Goal: Check status: Check status

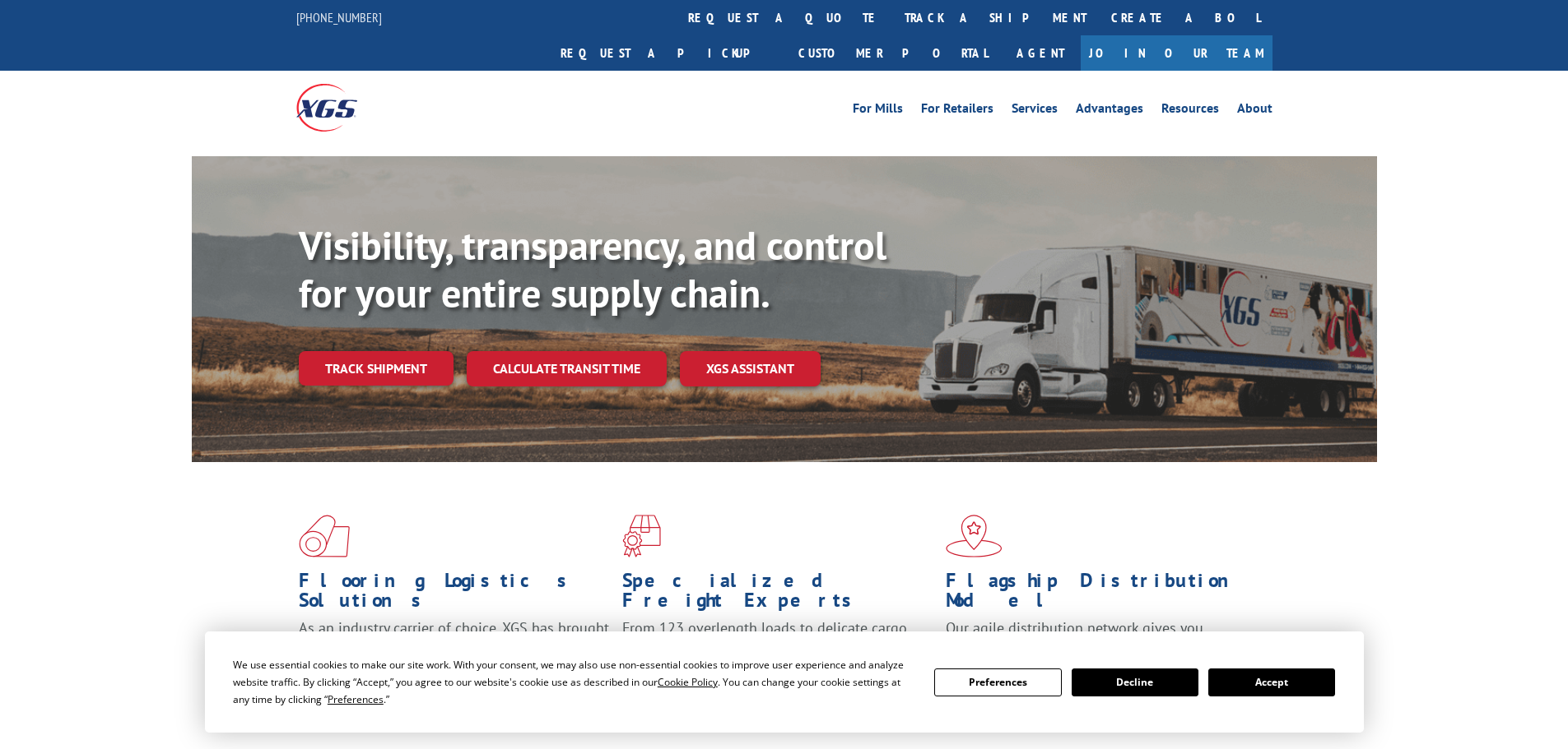
click at [1228, 686] on button "Accept" at bounding box center [1271, 682] width 127 height 28
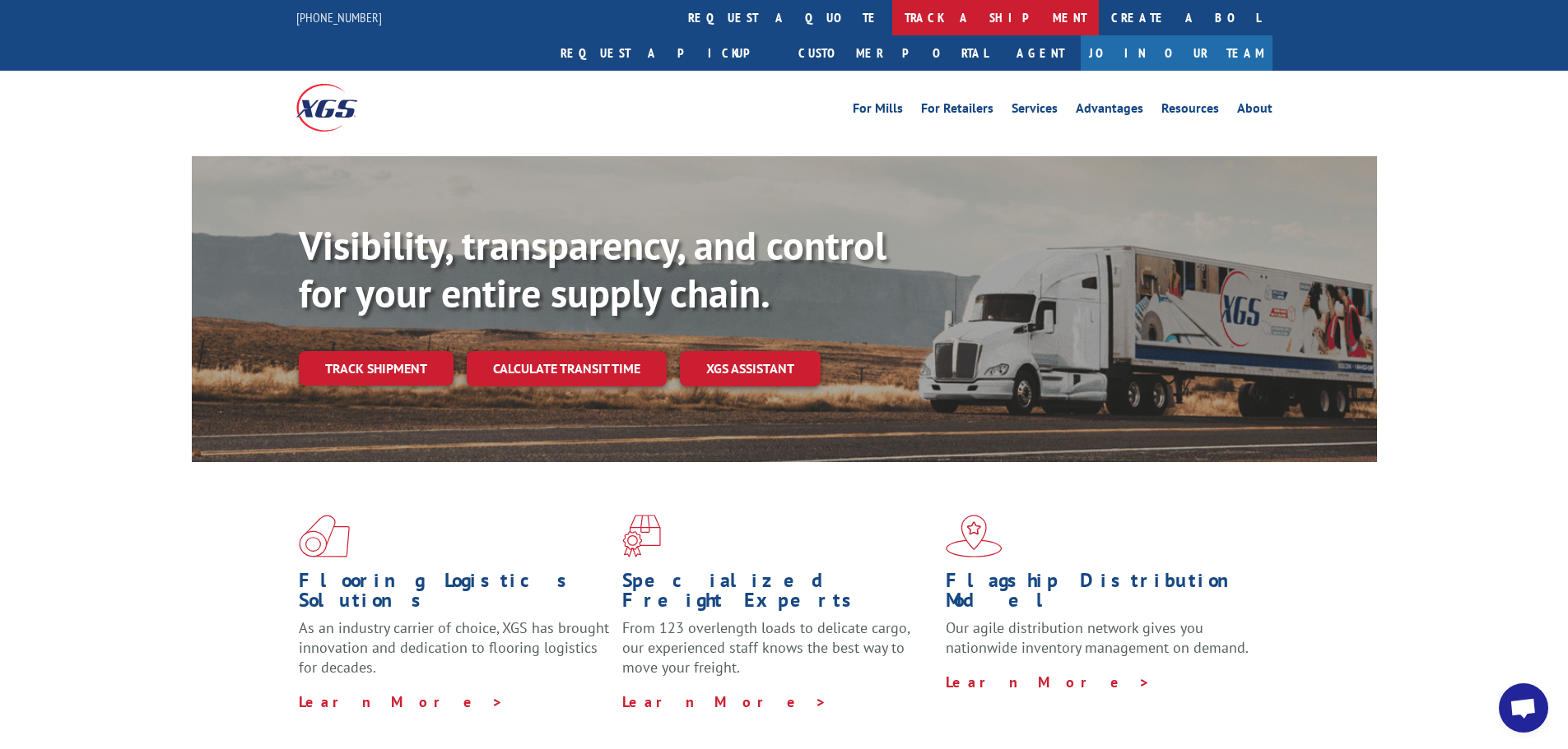
click at [892, 18] on link "track a shipment" at bounding box center [995, 18] width 206 height 36
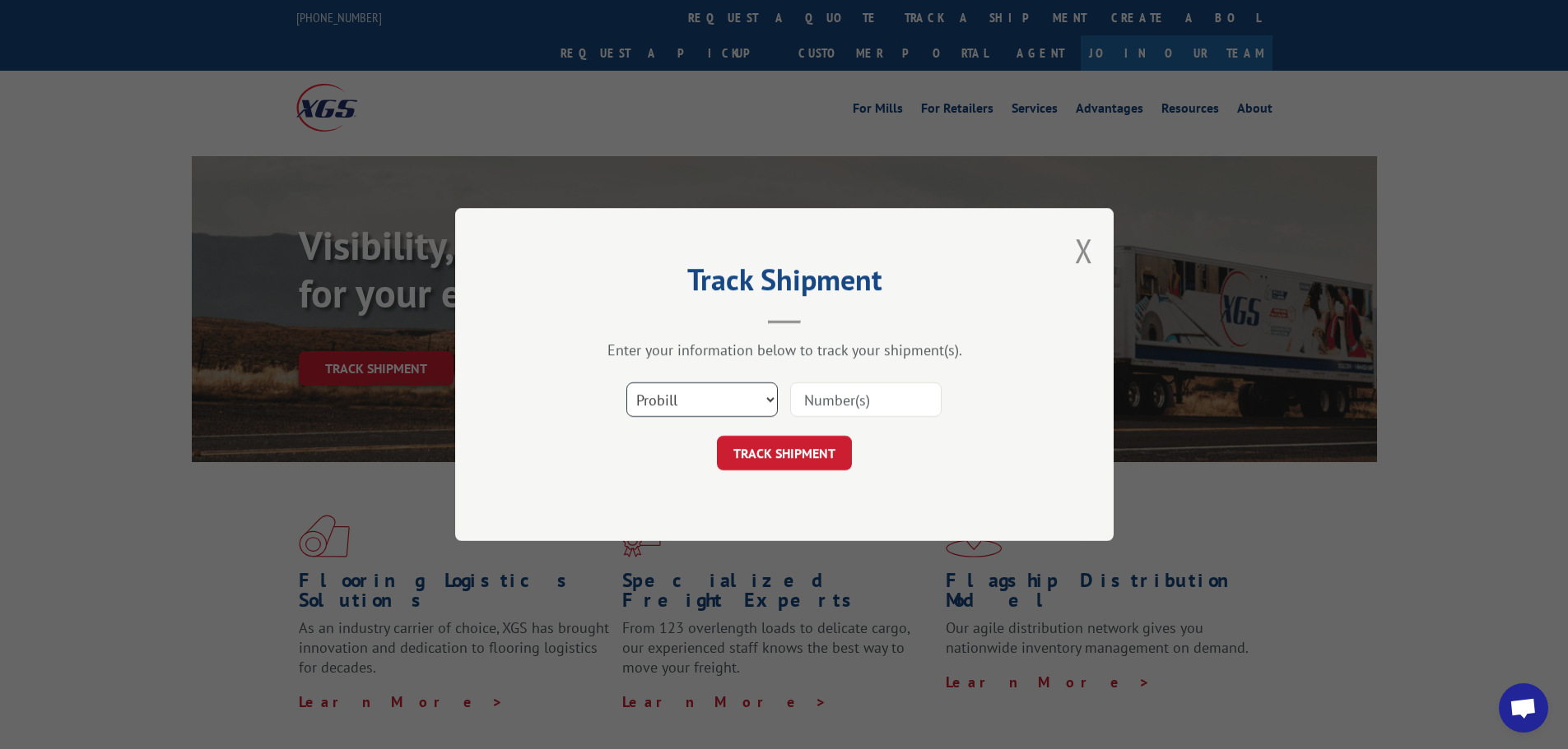
click at [719, 400] on select "Select category... Probill BOL PO" at bounding box center [701, 399] width 151 height 35
select select "bol"
click at [626, 382] on select "Select category... Probill BOL PO" at bounding box center [701, 399] width 151 height 35
click at [808, 392] on input at bounding box center [865, 399] width 151 height 35
paste input "5315993"
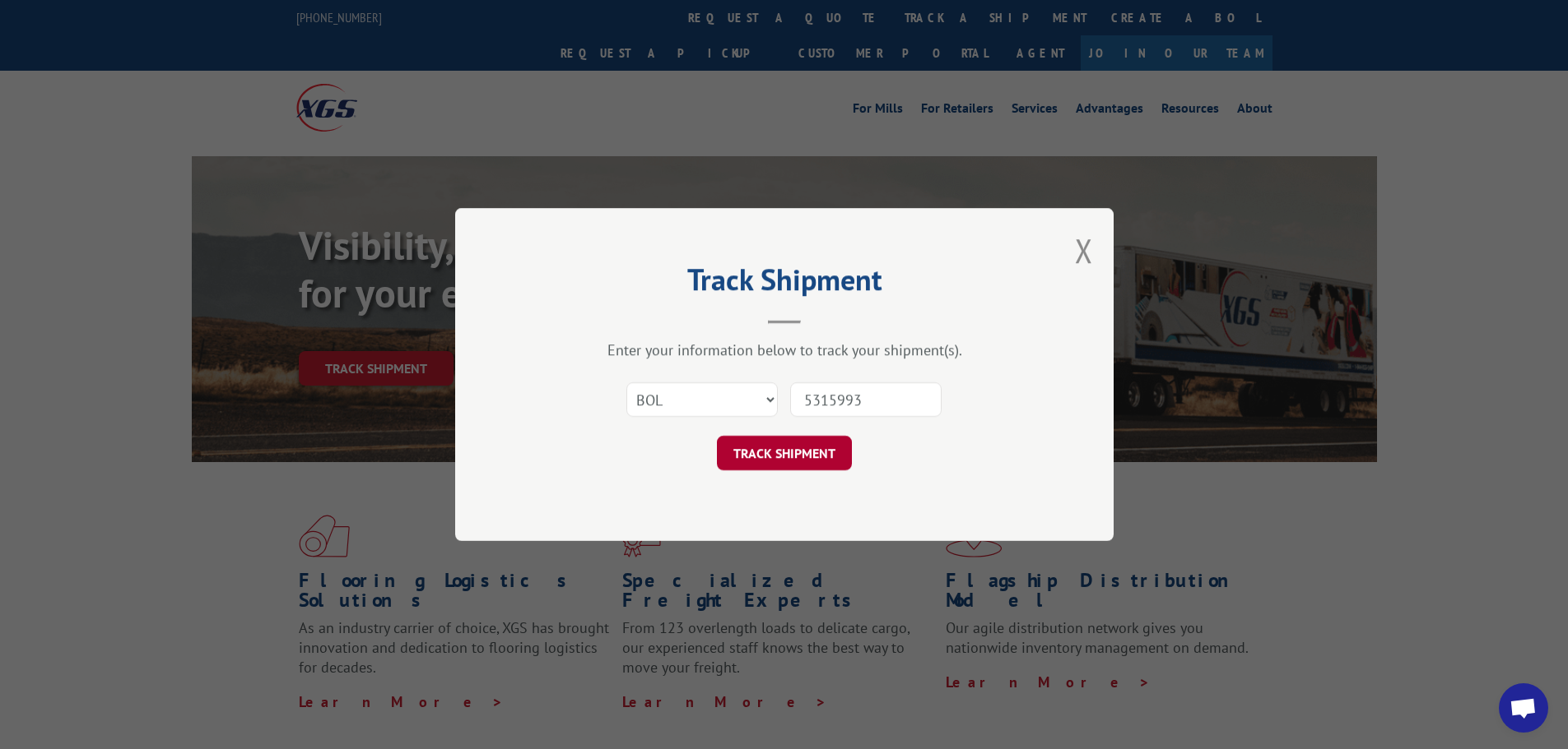
type input "5315993"
click at [780, 441] on button "TRACK SHIPMENT" at bounding box center [784, 453] width 135 height 35
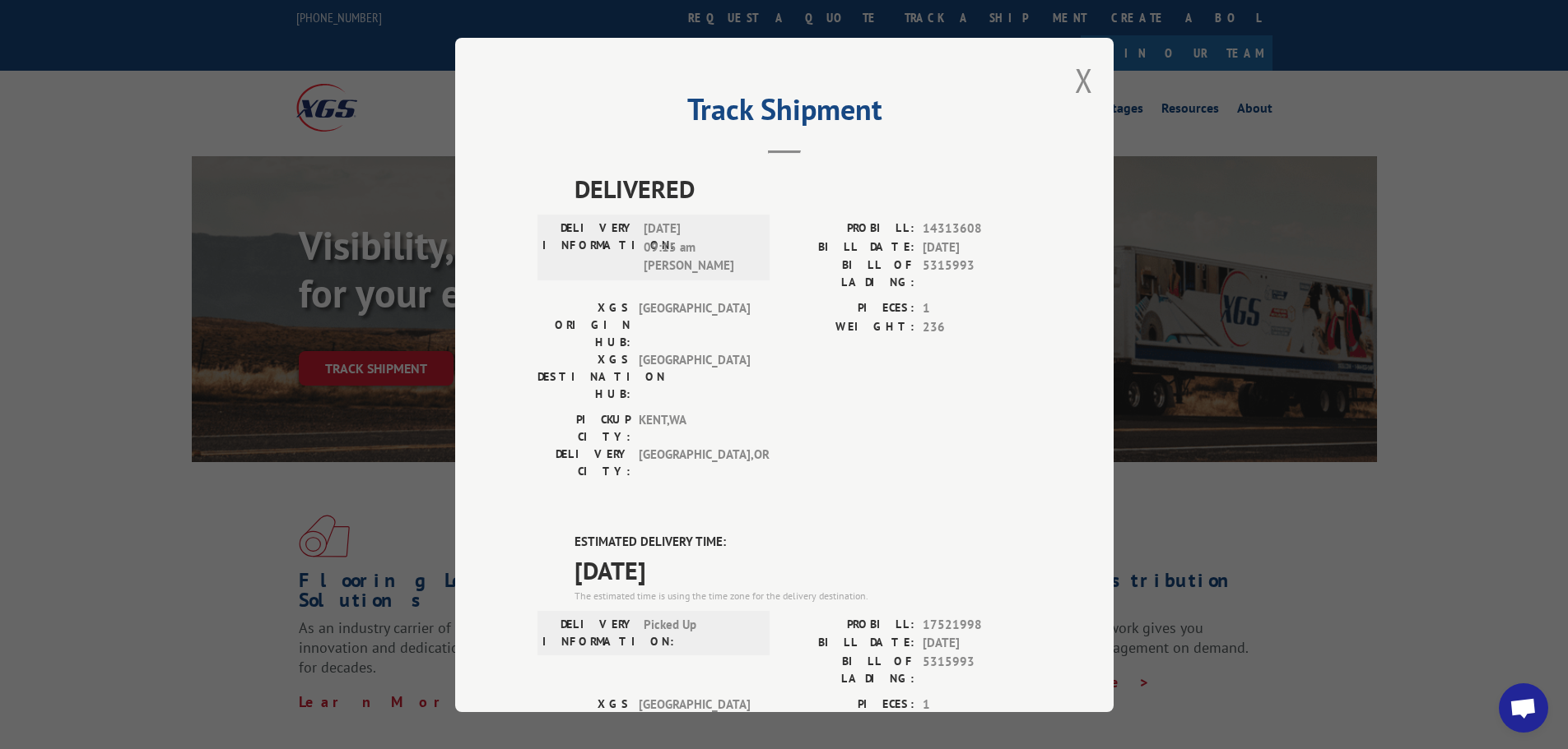
scroll to position [82, 0]
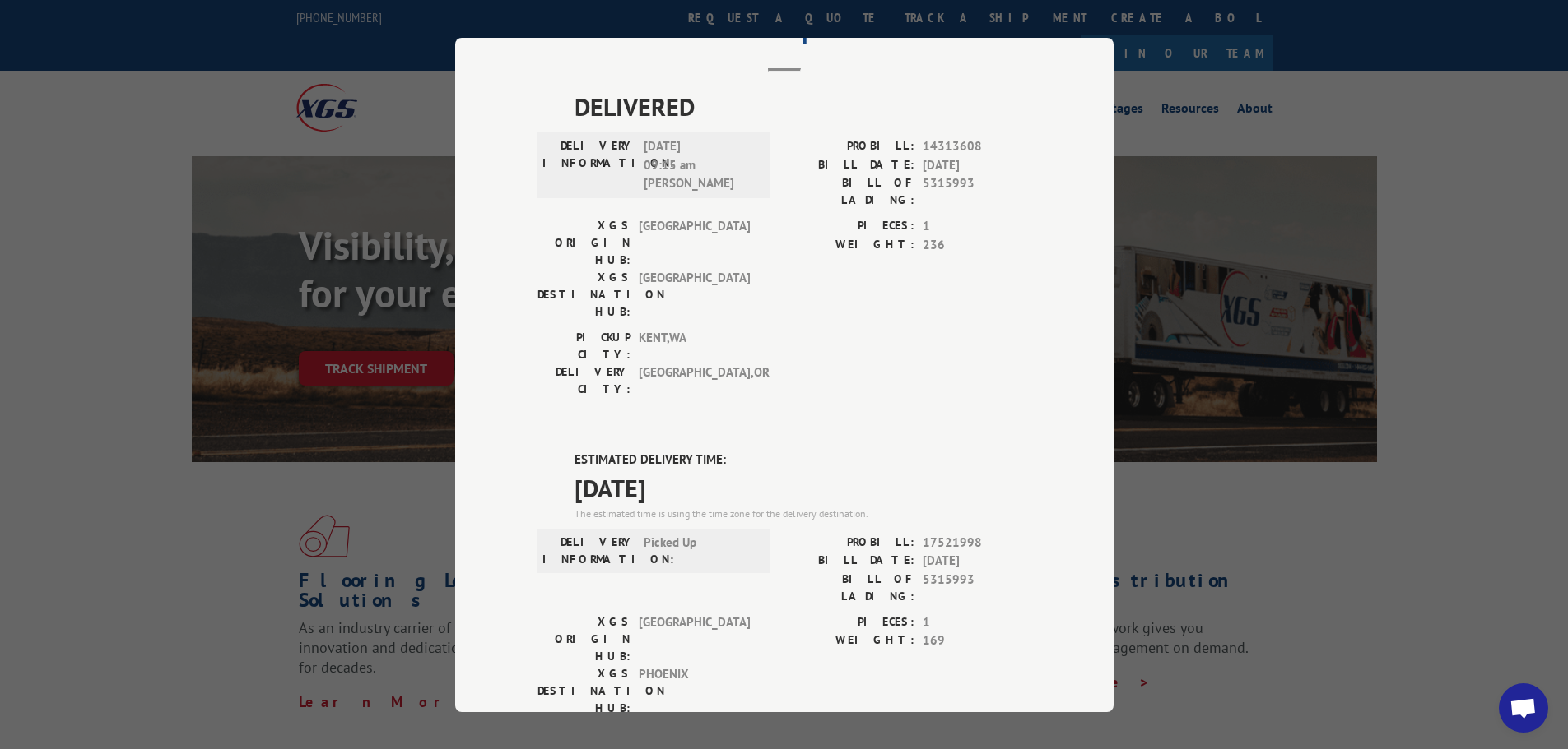
drag, startPoint x: 558, startPoint y: 362, endPoint x: 705, endPoint y: 401, distance: 152.1
click at [705, 451] on div "ESTIMATED DELIVERY TIME: [DATE] The estimated time is using the time zone for t…" at bounding box center [784, 746] width 494 height 592
copy div "ESTIMATED DELIVERY TIME: [DATE]"
